Goal: Task Accomplishment & Management: Manage account settings

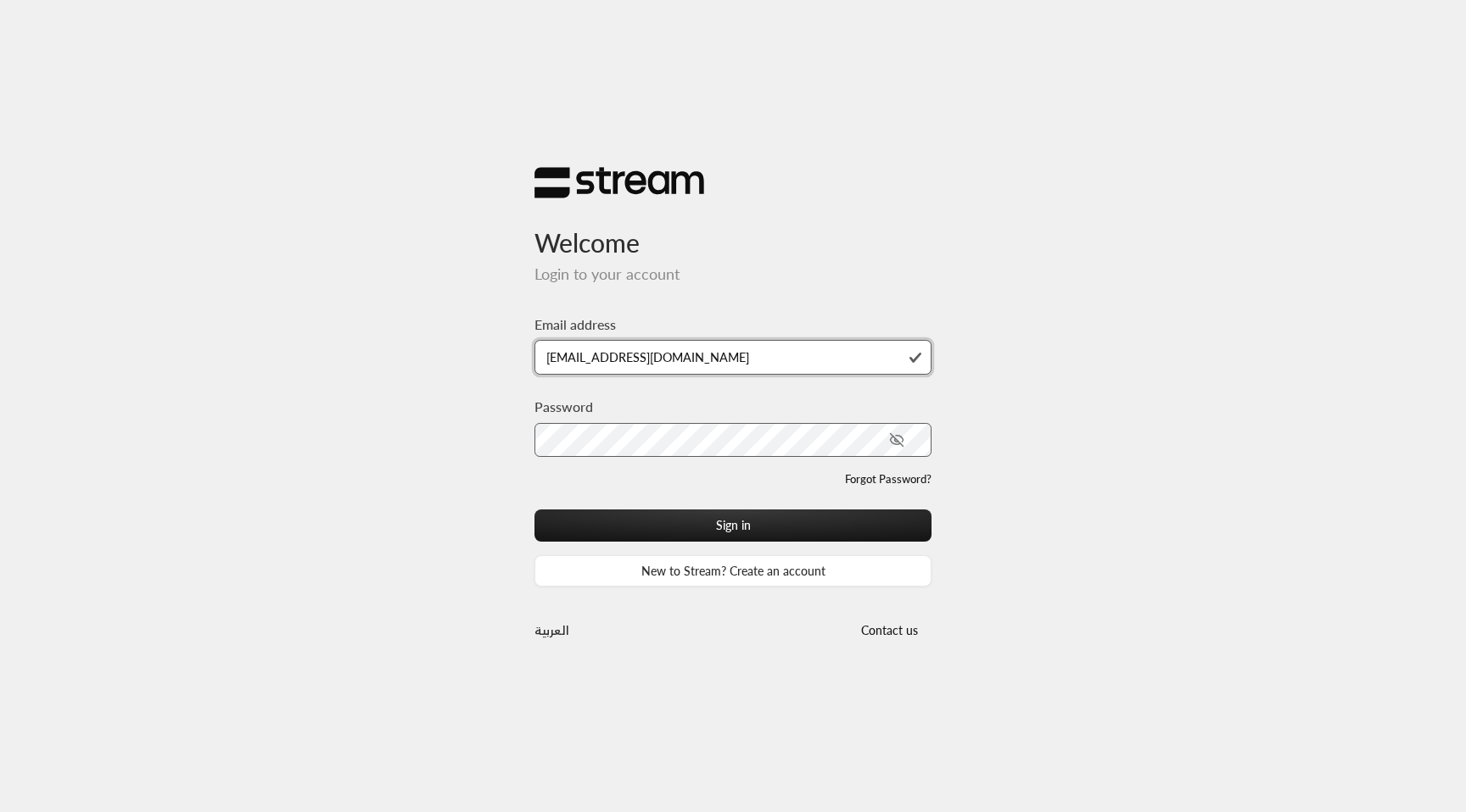
click at [714, 356] on input "[EMAIL_ADDRESS][DOMAIN_NAME]" at bounding box center [733, 357] width 397 height 35
type input "[EMAIL_ADDRESS][DOMAIN_NAME]"
click at [534, 509] on button "Sign in" at bounding box center [733, 525] width 397 height 31
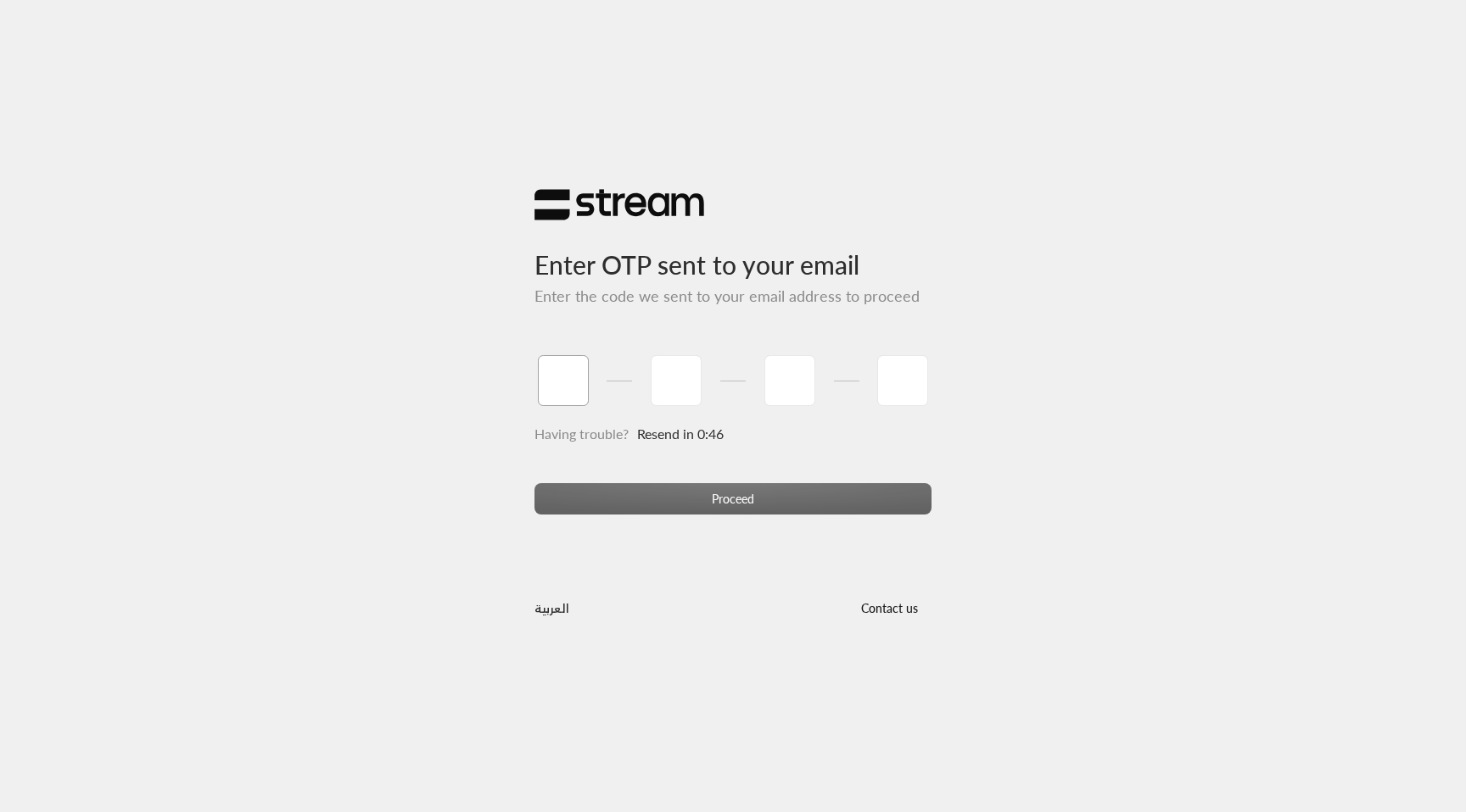
paste input "5"
type input "5"
type input "6"
type input "3"
type input "8"
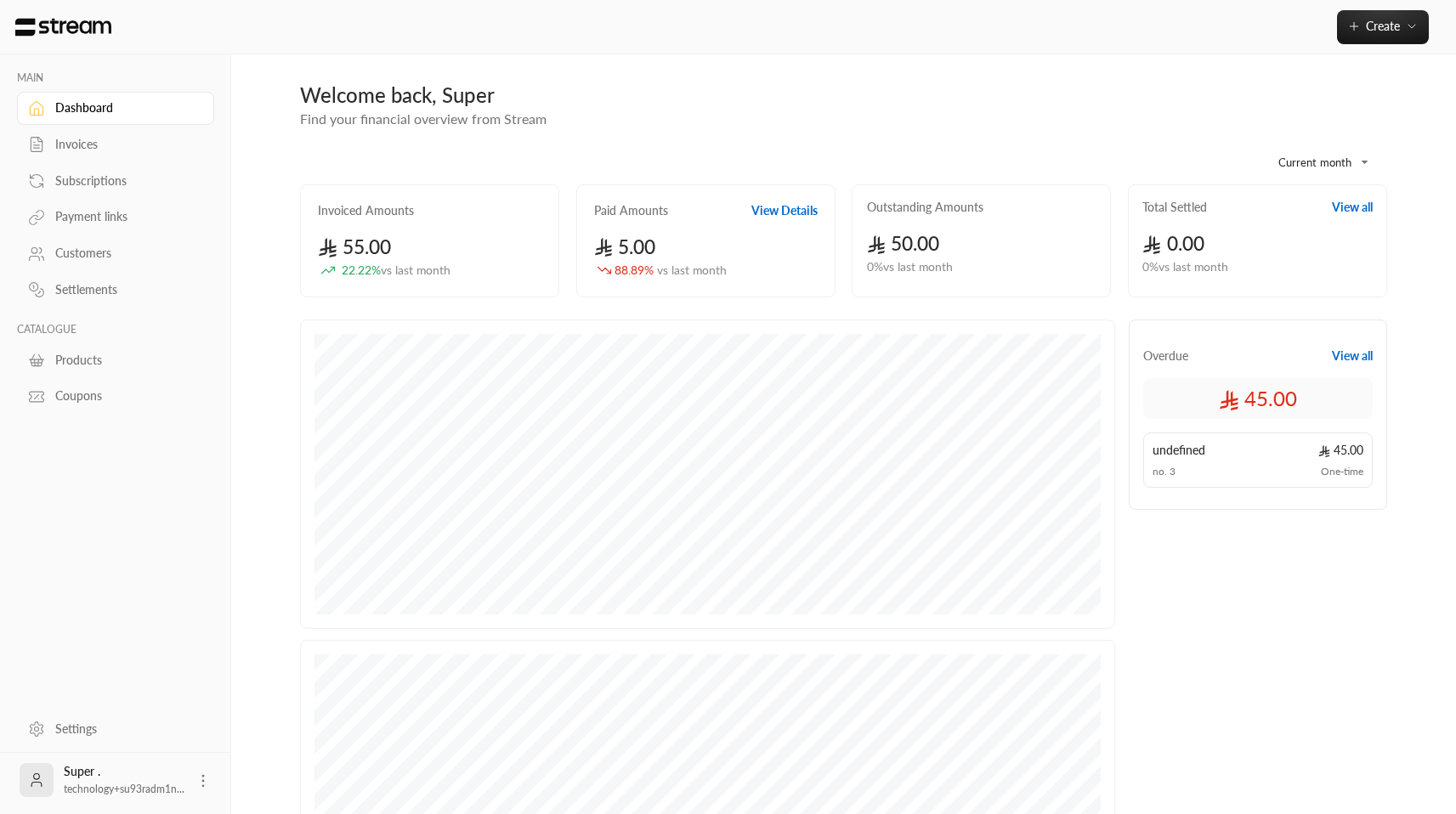
click at [106, 182] on div "Subscriptions" at bounding box center [124, 181] width 138 height 17
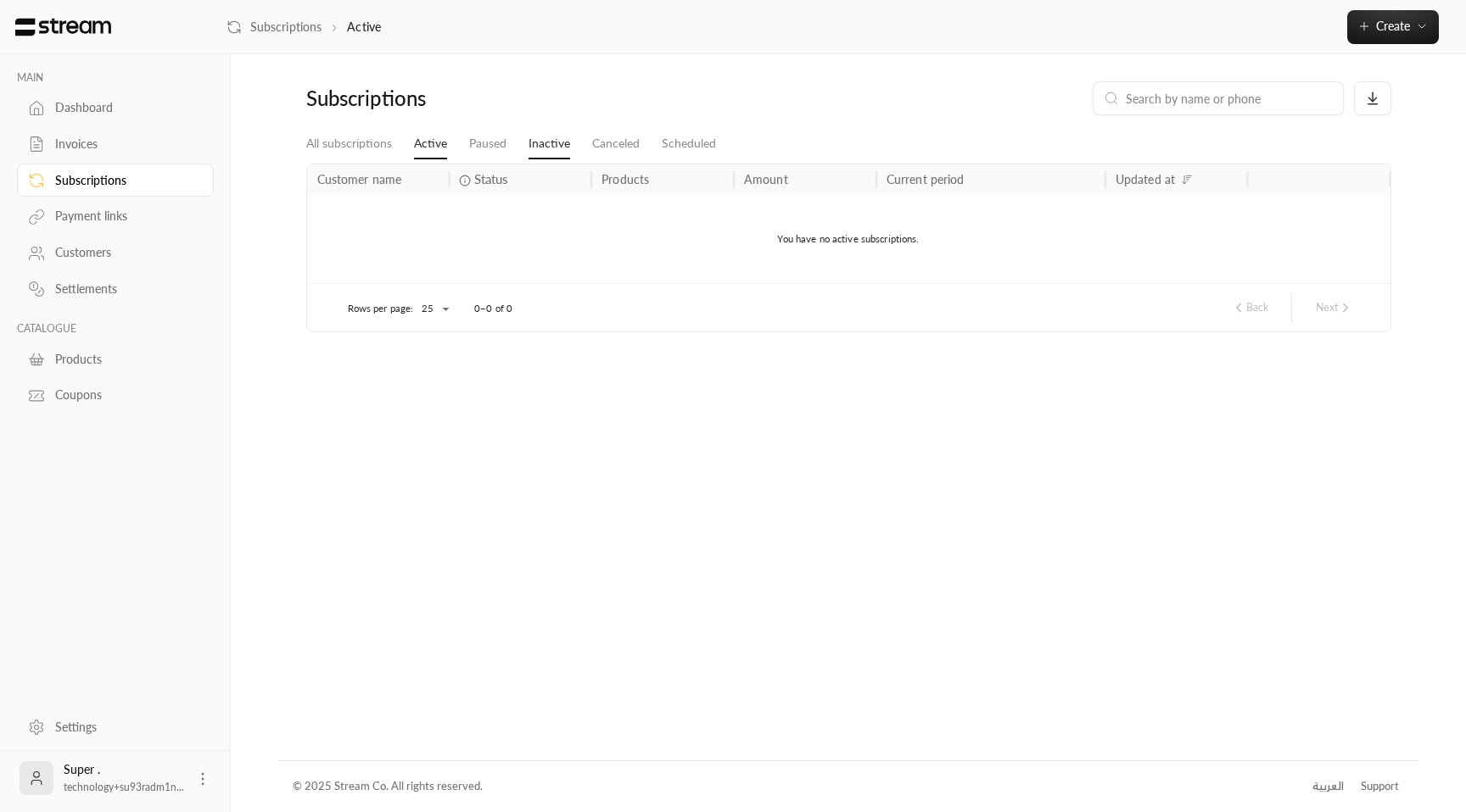
click at [548, 149] on link "Inactive" at bounding box center [549, 144] width 42 height 30
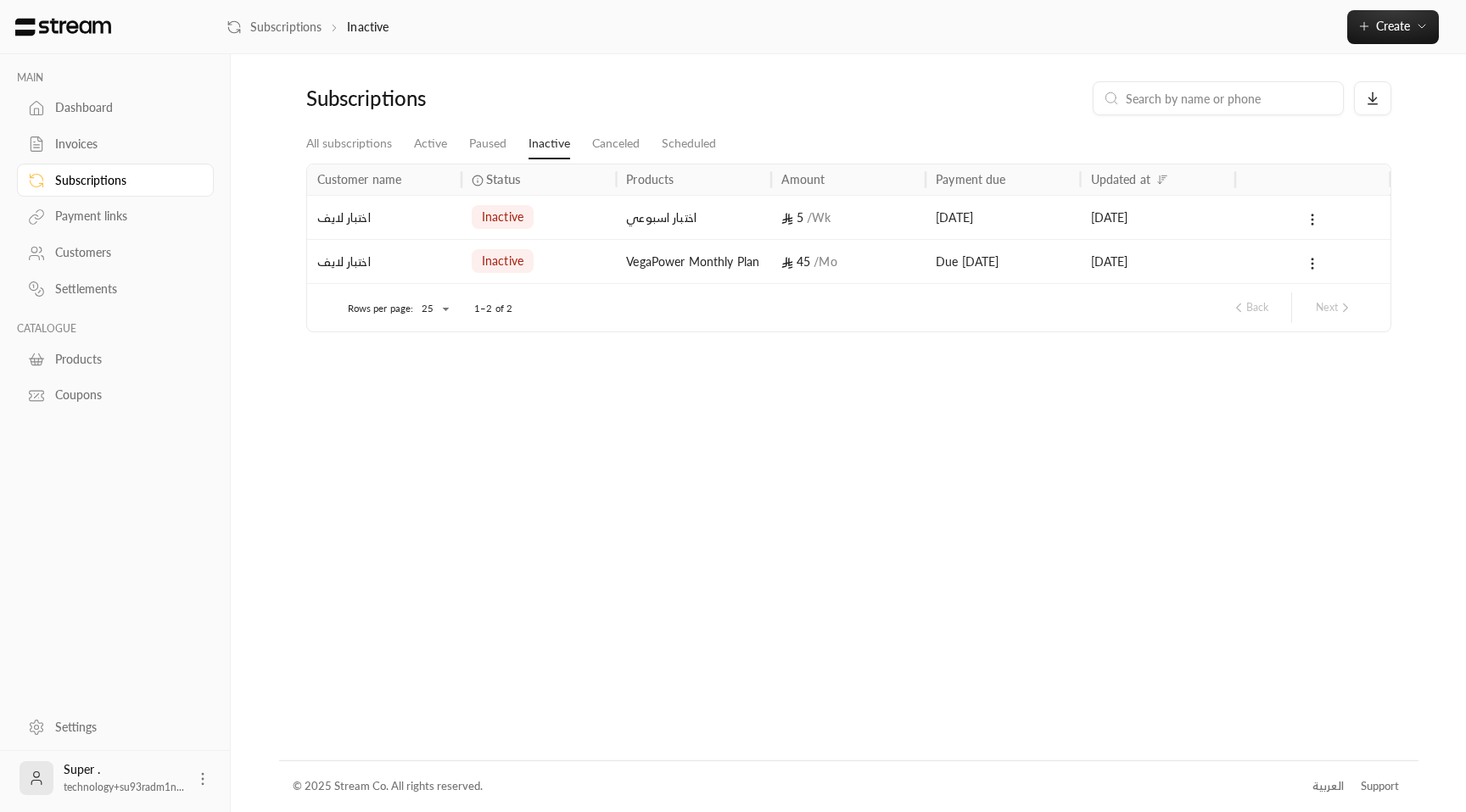
click at [706, 223] on div "اختبار اسبوعي" at bounding box center [693, 217] width 134 height 44
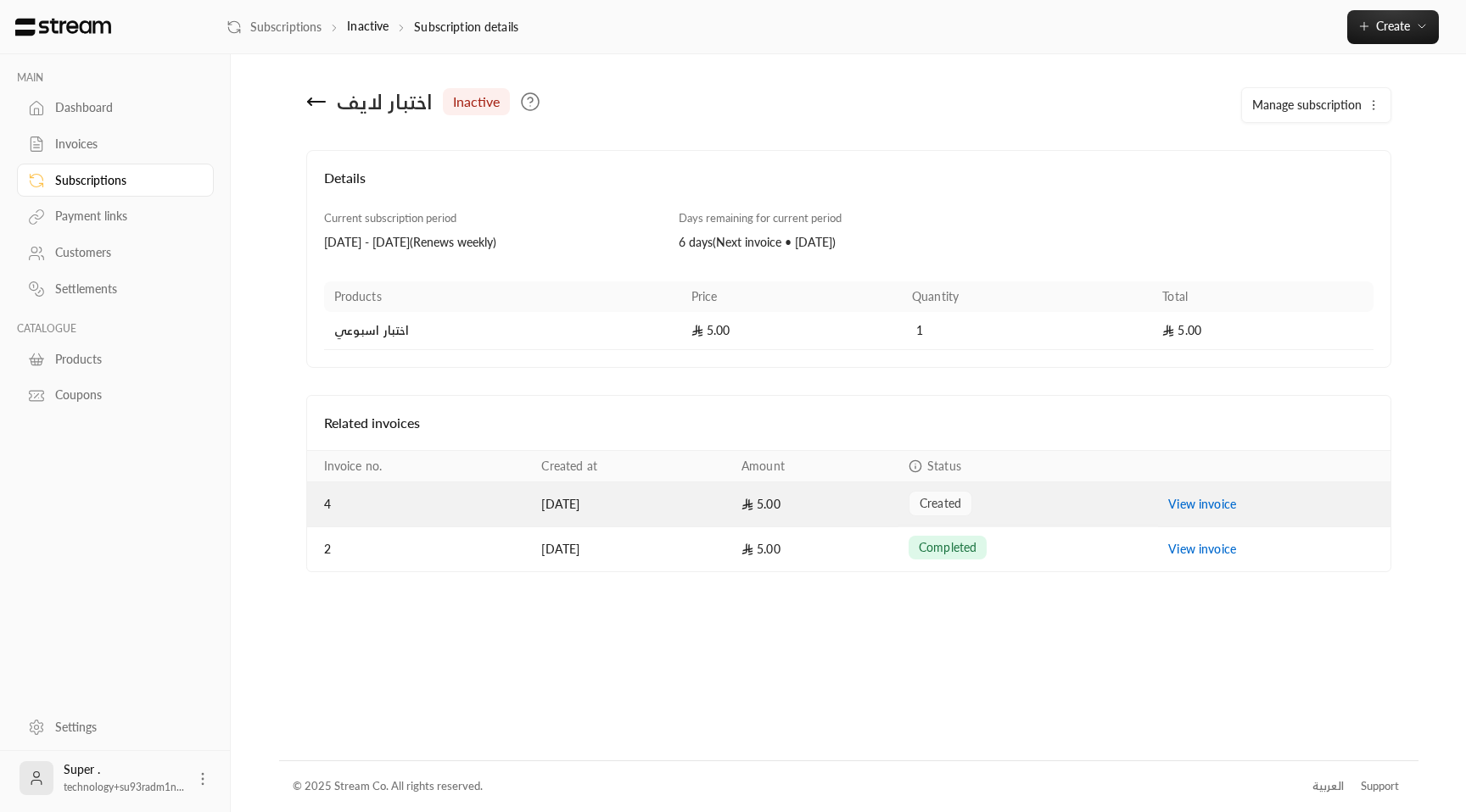
click at [826, 496] on td "5.00" at bounding box center [815, 505] width 167 height 45
